Goal: Task Accomplishment & Management: Manage account settings

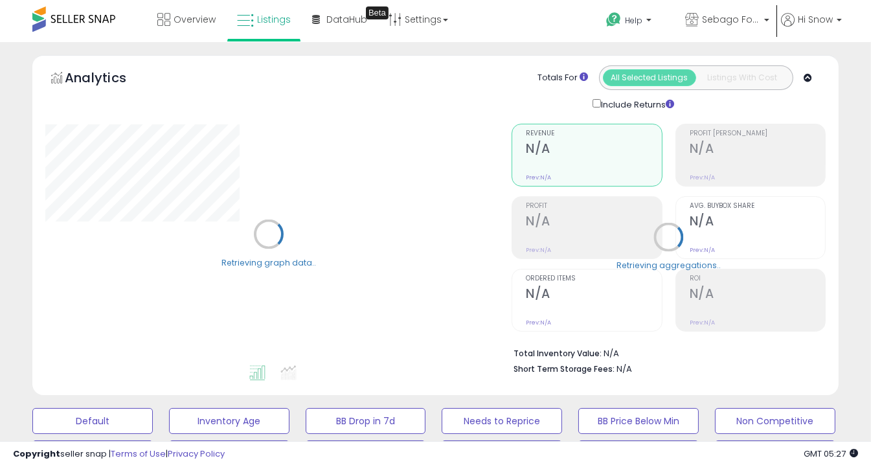
scroll to position [228, 0]
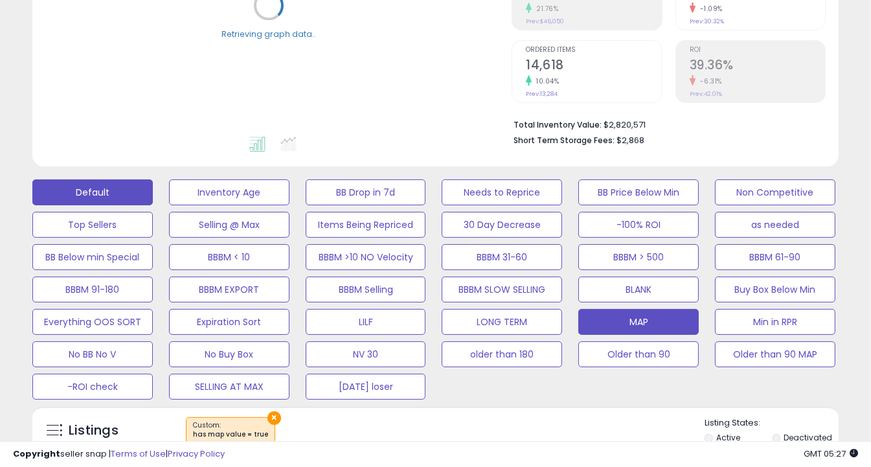
click at [124, 192] on button "Default" at bounding box center [92, 192] width 120 height 26
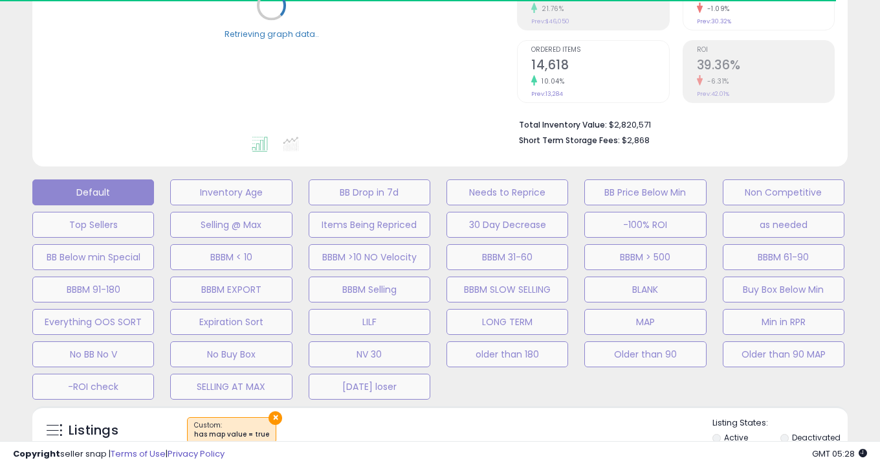
select select "**"
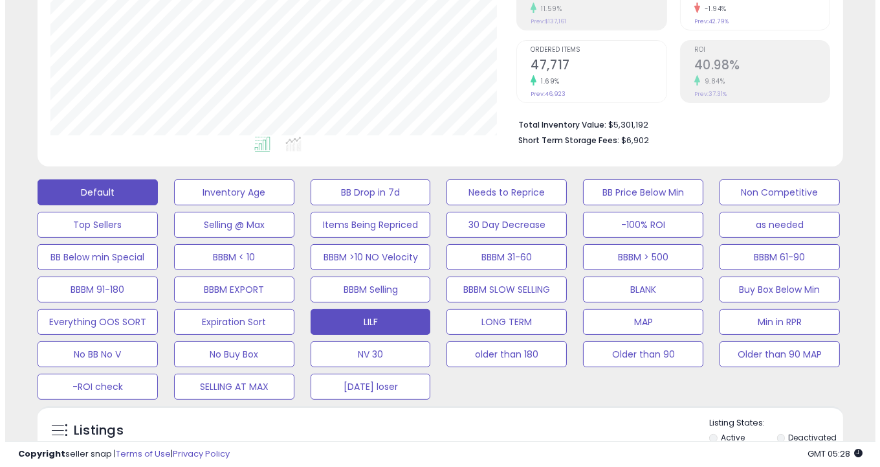
scroll to position [502, 0]
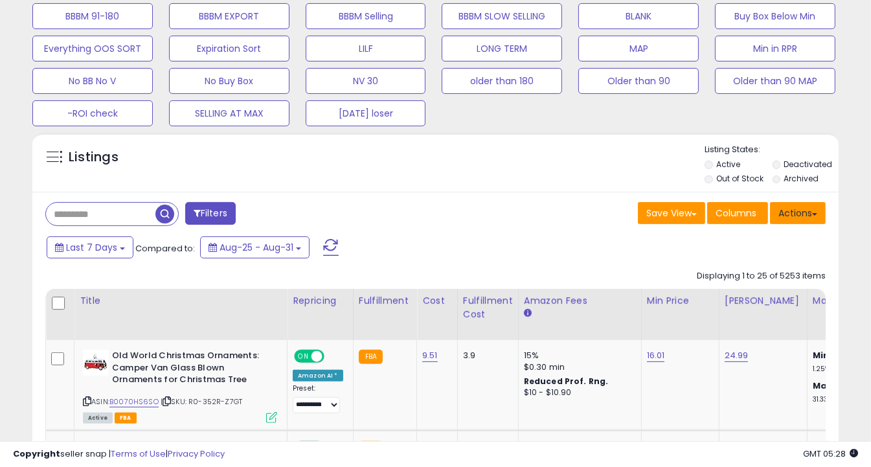
click at [790, 219] on button "Actions" at bounding box center [798, 213] width 56 height 22
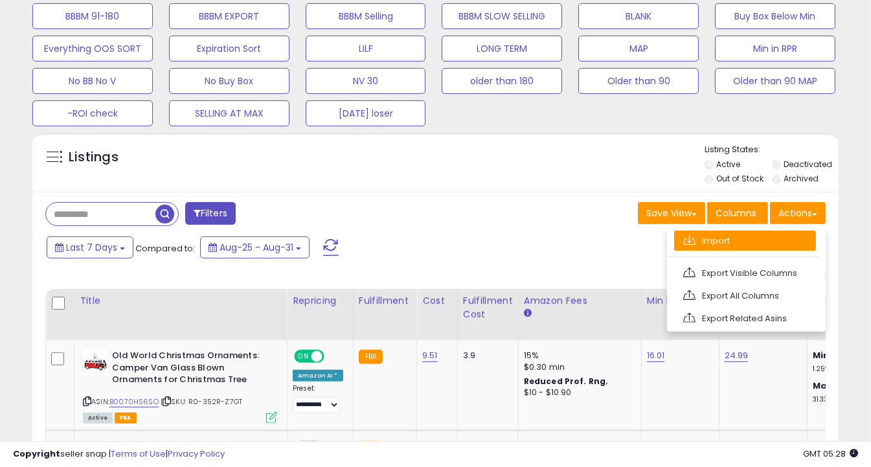
click at [753, 244] on link "Import" at bounding box center [745, 240] width 142 height 20
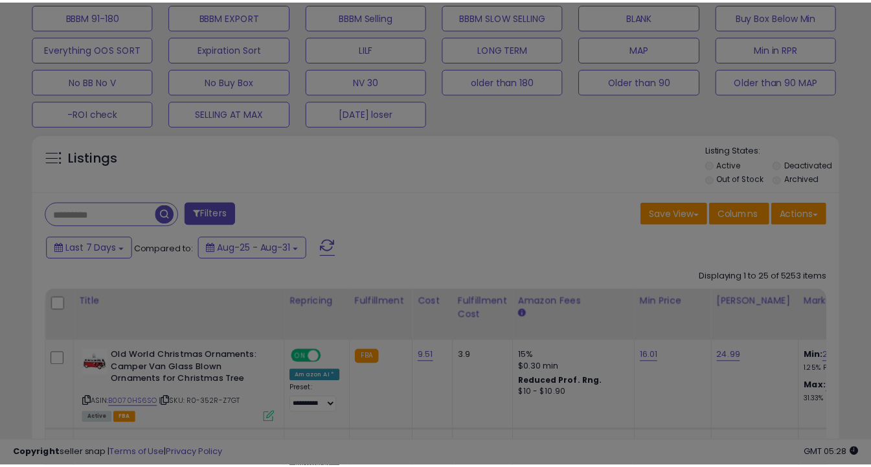
scroll to position [265, 472]
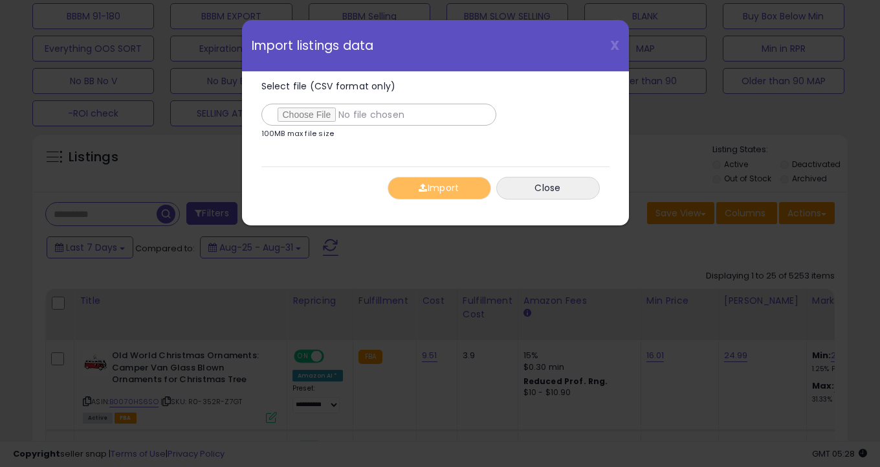
type input "**********"
click at [455, 192] on button "Import" at bounding box center [440, 188] width 104 height 23
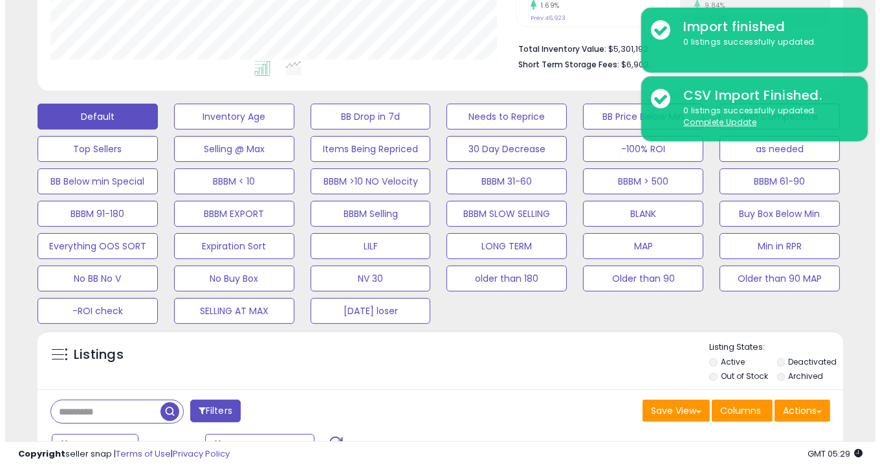
scroll to position [304, 0]
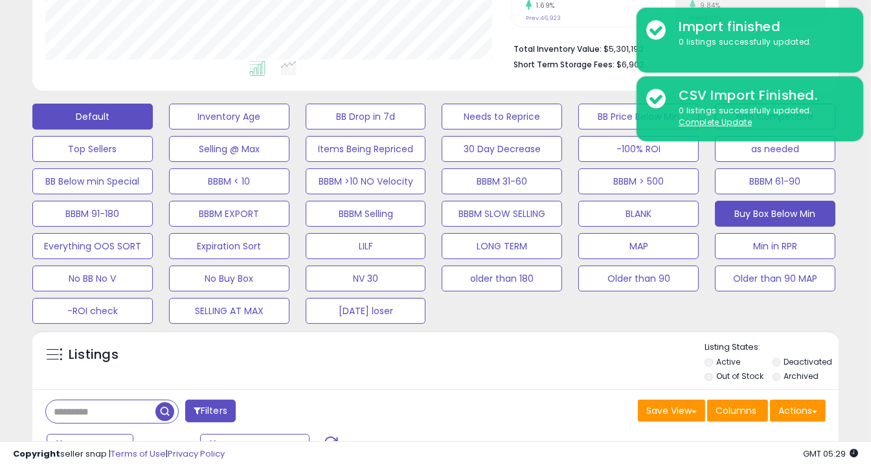
click at [789, 203] on button "Buy Box Below Min" at bounding box center [775, 214] width 120 height 26
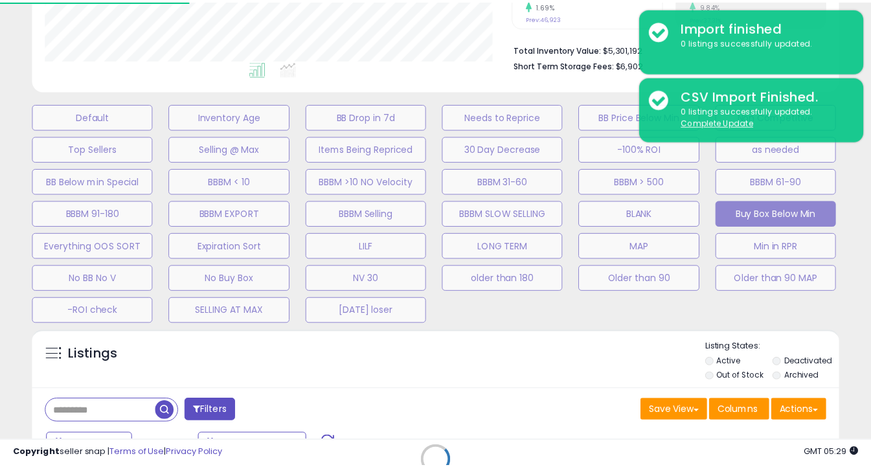
scroll to position [265, 472]
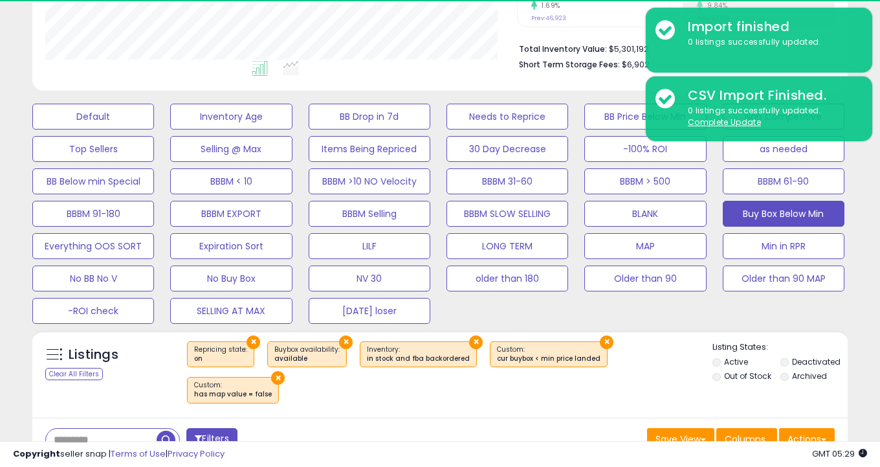
select select "**"
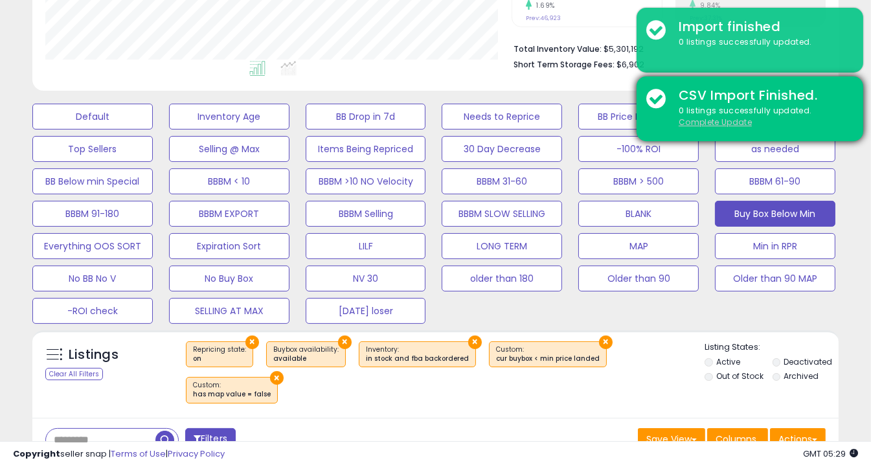
scroll to position [647016, 646815]
click at [740, 122] on u "Complete Update" at bounding box center [714, 122] width 73 height 11
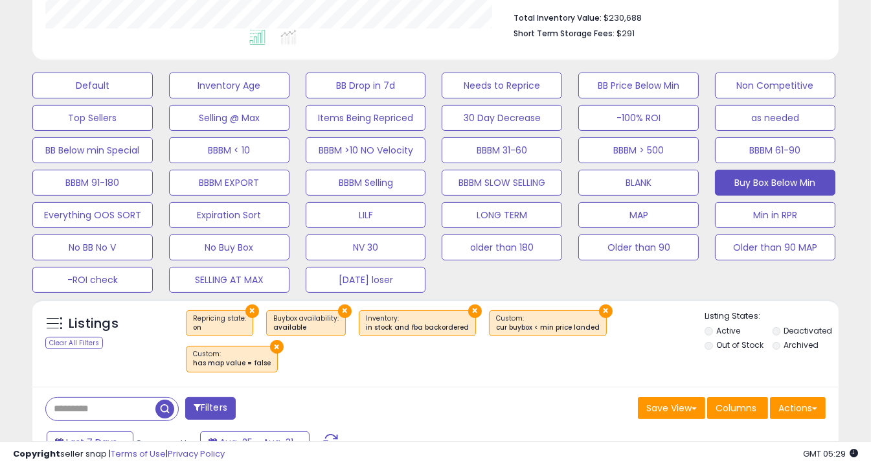
scroll to position [265, 466]
click at [801, 397] on button "Actions" at bounding box center [798, 408] width 56 height 22
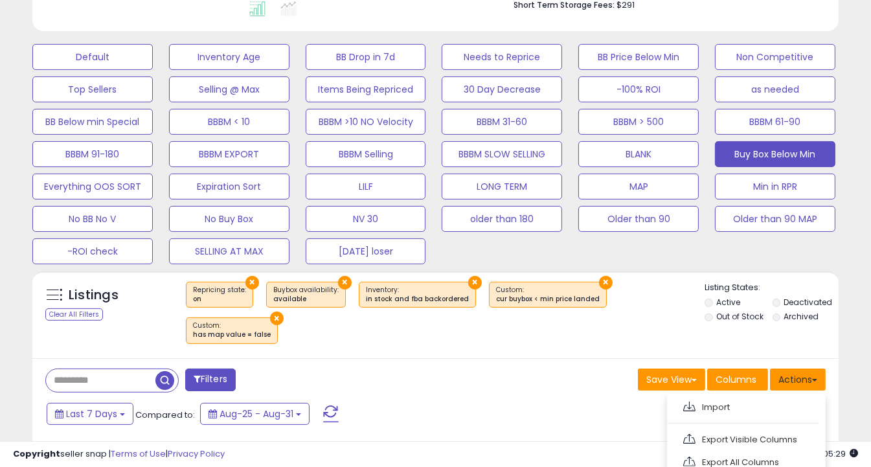
scroll to position [365, 0]
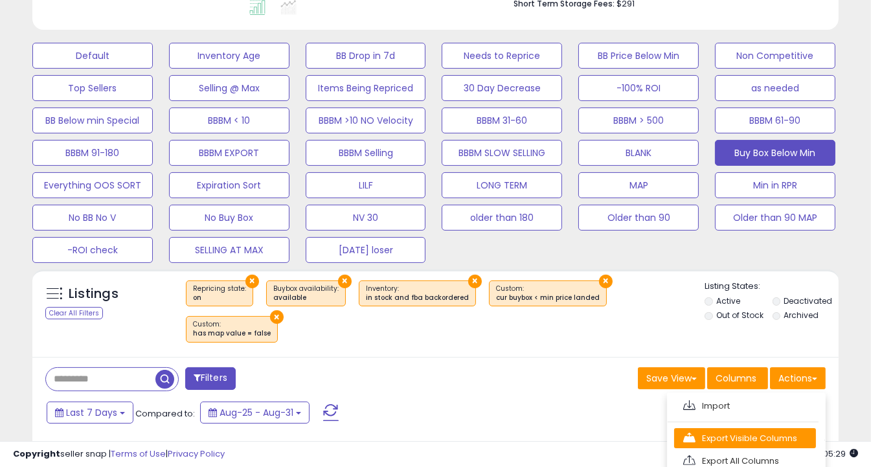
click at [796, 428] on link "Export Visible Columns" at bounding box center [745, 438] width 142 height 20
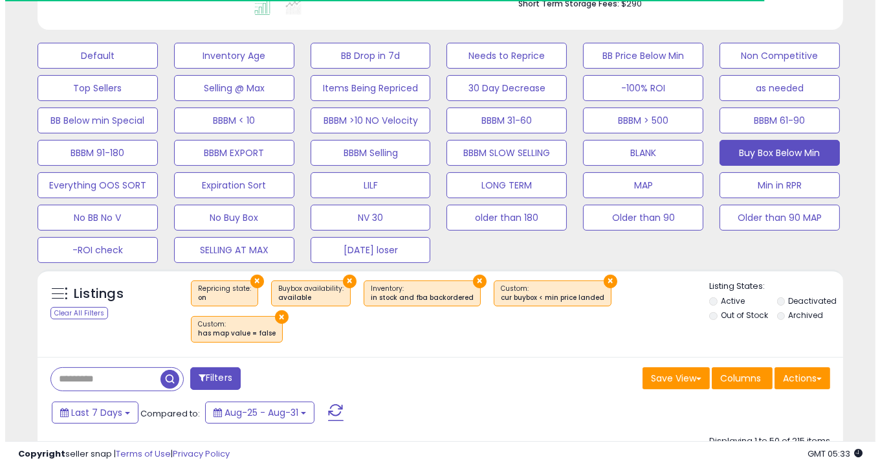
scroll to position [163, 0]
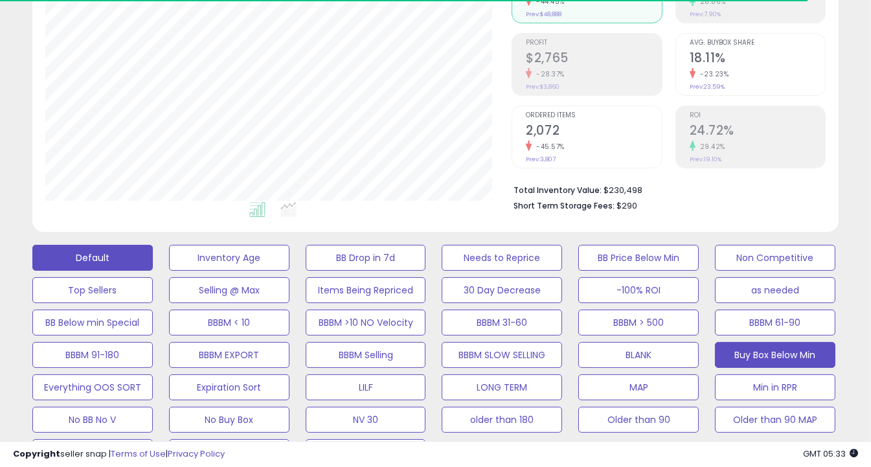
click at [95, 245] on button "Default" at bounding box center [92, 258] width 120 height 26
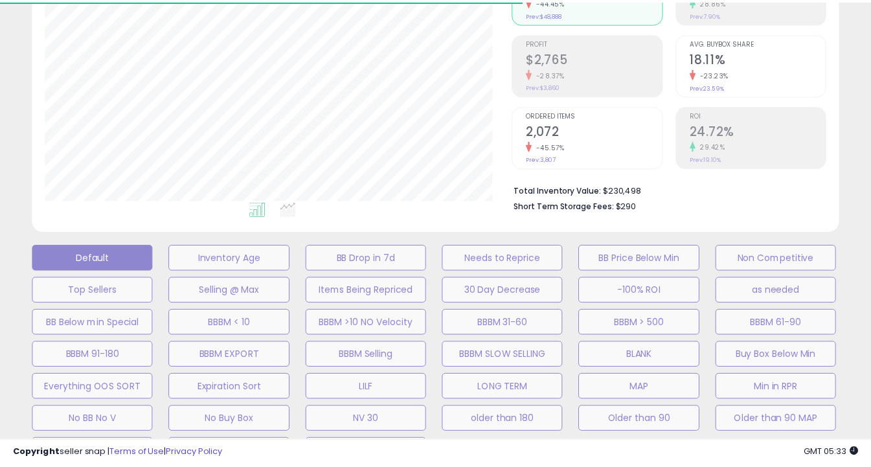
scroll to position [265, 472]
select select "**"
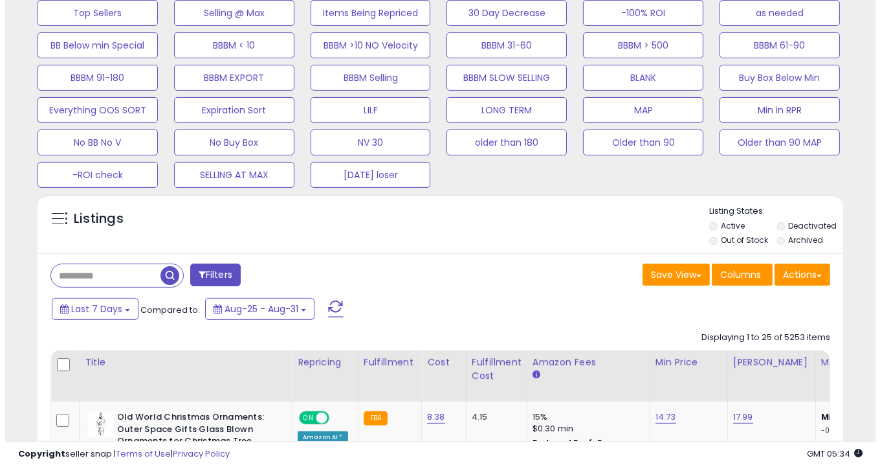
scroll to position [442, 0]
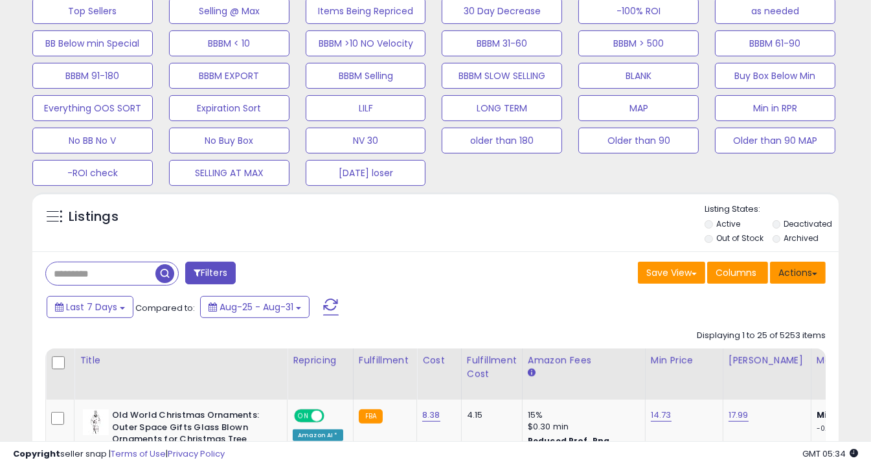
click at [798, 265] on button "Actions" at bounding box center [798, 273] width 56 height 22
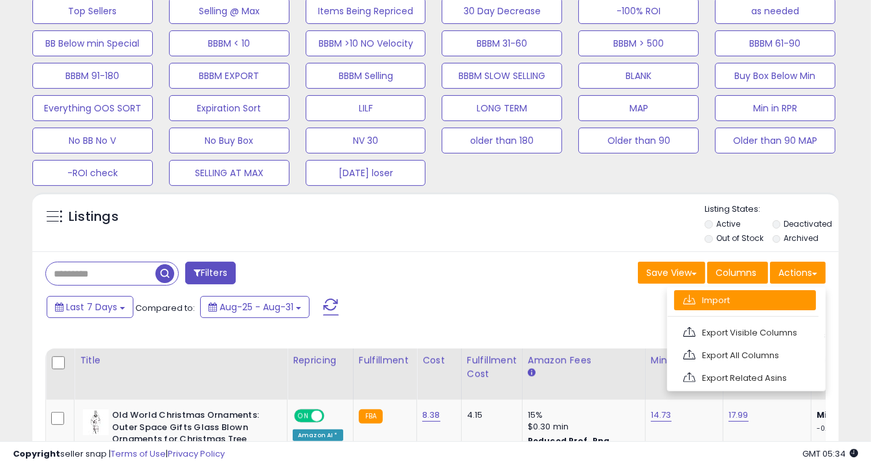
click at [755, 309] on li "Import" at bounding box center [742, 300] width 151 height 20
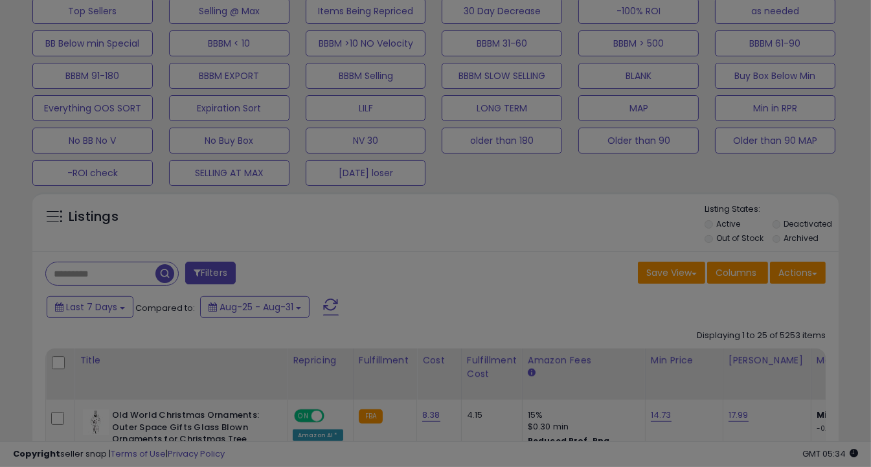
scroll to position [265, 472]
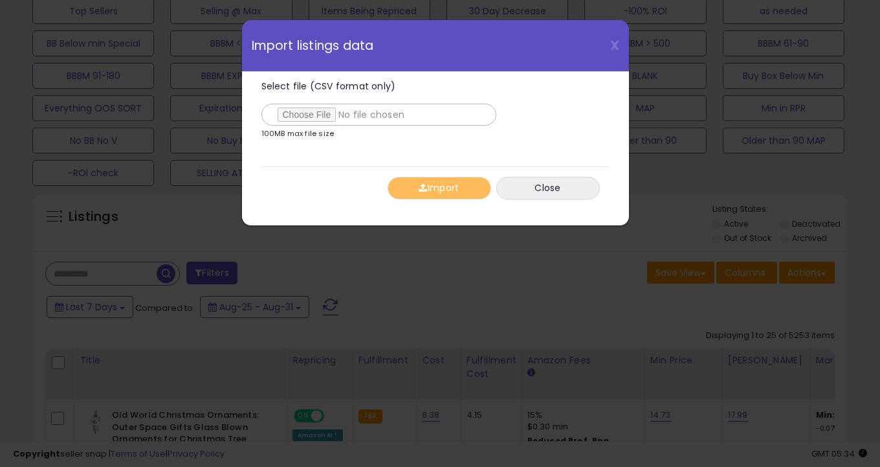
type input "**********"
click at [414, 185] on button "Import" at bounding box center [440, 188] width 104 height 23
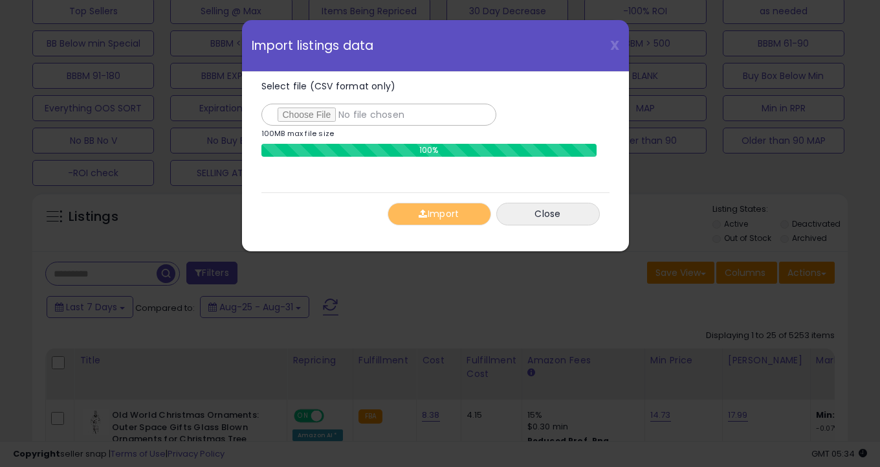
click at [414, 185] on div "Select file (CSV format only) 100MB max file size 100% Import Close" at bounding box center [436, 153] width 348 height 163
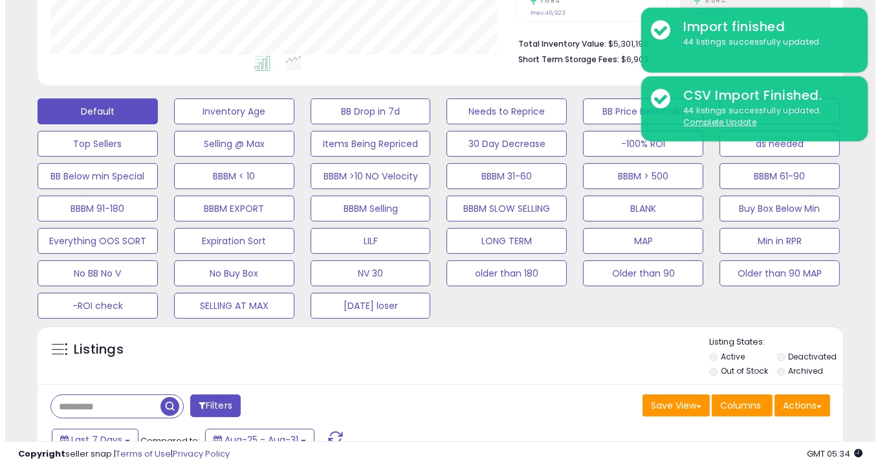
scroll to position [310, 0]
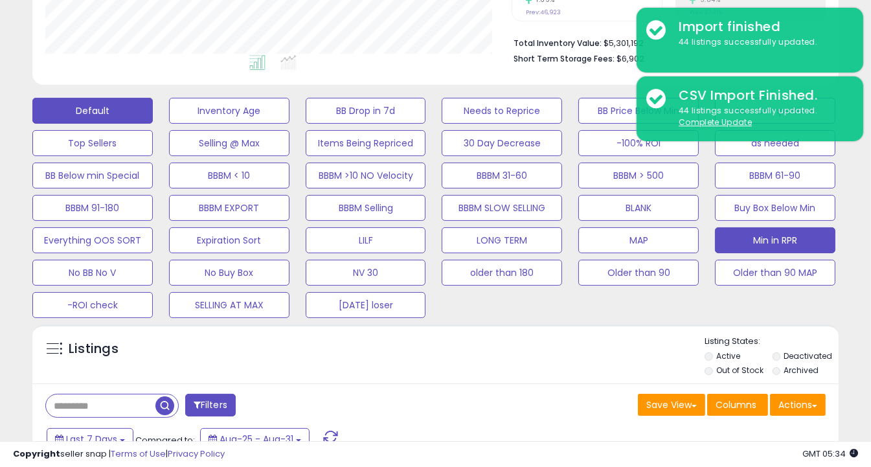
click at [756, 236] on button "Min in RPR" at bounding box center [775, 240] width 120 height 26
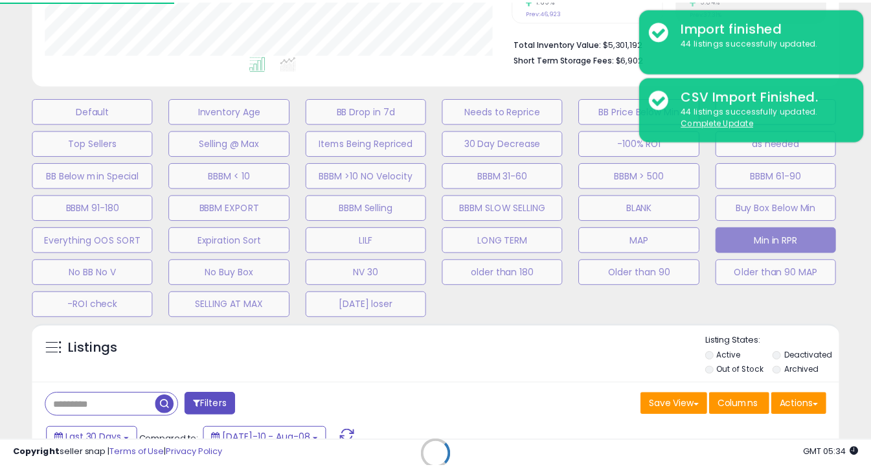
scroll to position [265, 472]
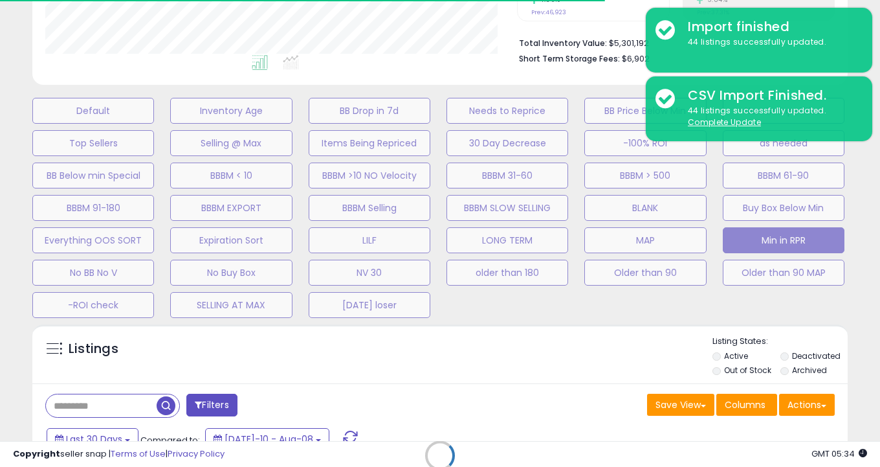
select select "**"
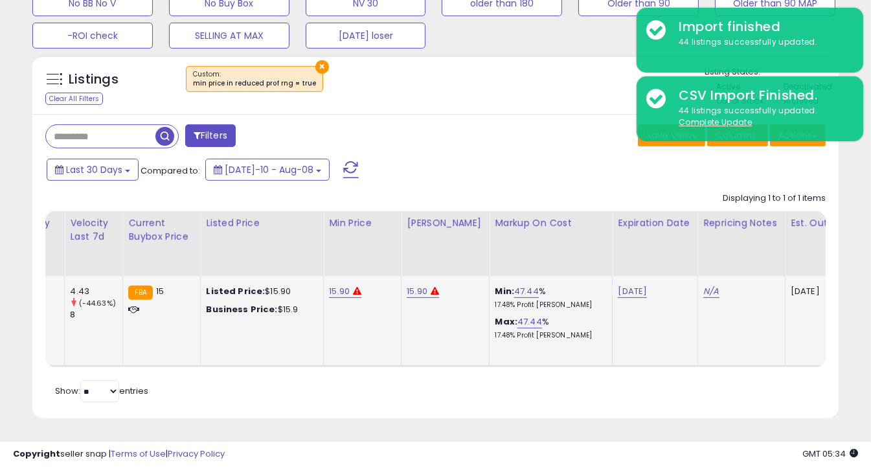
scroll to position [0, 0]
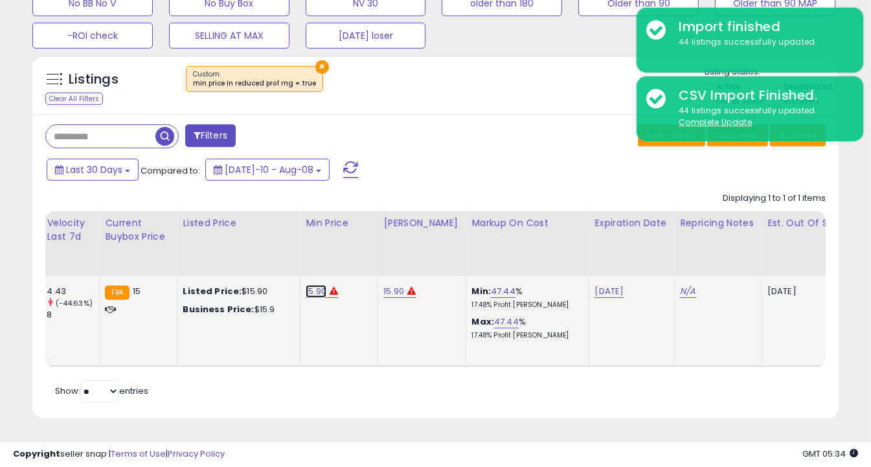
click at [306, 285] on link "15.90" at bounding box center [316, 291] width 21 height 13
type input "*"
type input "*****"
click button "submit" at bounding box center [313, 259] width 22 height 19
